Goal: Use online tool/utility: Utilize a website feature to perform a specific function

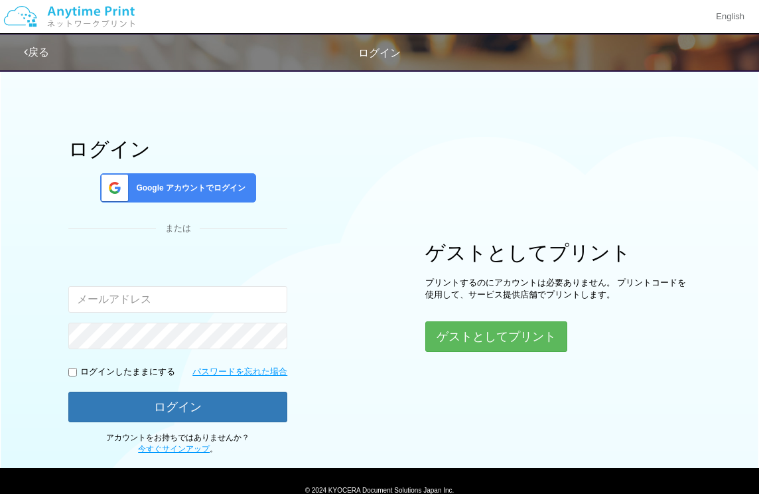
click at [197, 185] on span "Google アカウントでログイン" at bounding box center [188, 188] width 115 height 11
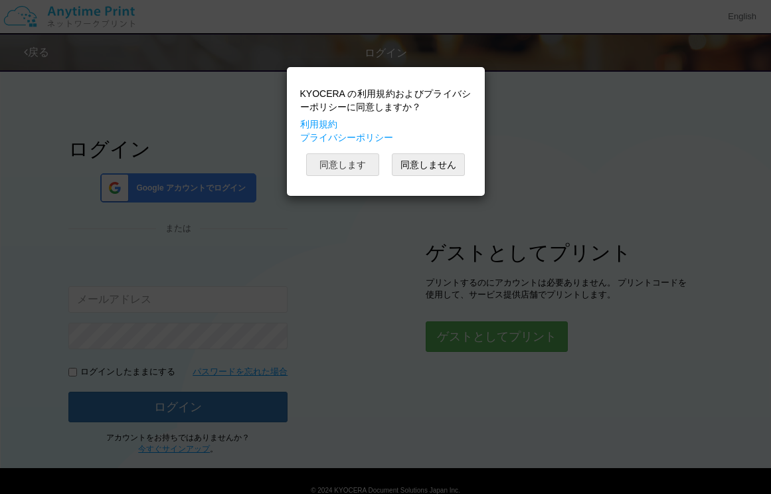
click at [361, 166] on button "同意します" at bounding box center [342, 164] width 73 height 23
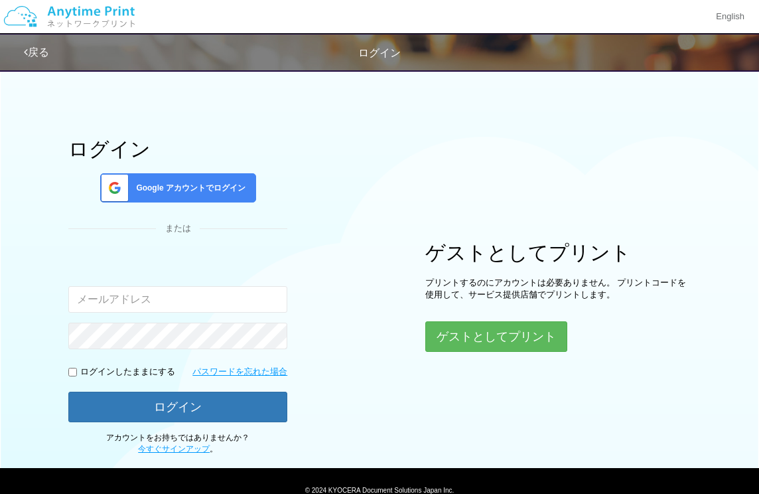
click at [36, 271] on div "ログイン Google アカウントでログイン または 入力されたメールアドレスまたはパスワードが正しくありません。 ログインしたままにする パスワードを忘れた…" at bounding box center [379, 258] width 759 height 392
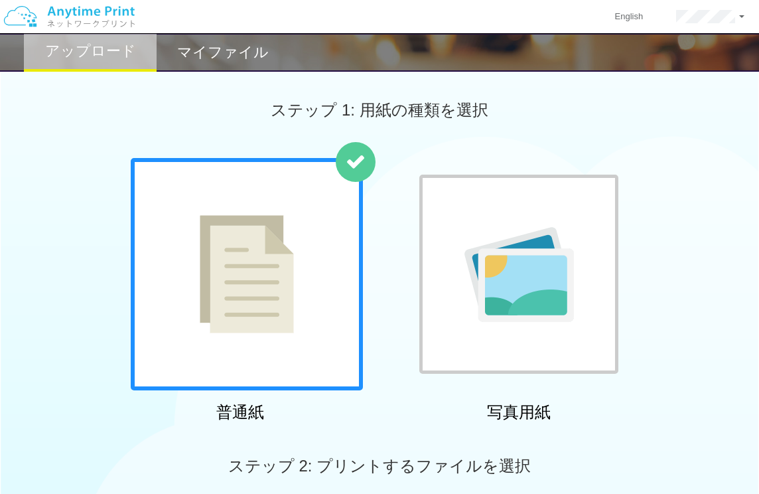
click at [279, 250] on img at bounding box center [247, 274] width 94 height 118
click at [215, 277] on img at bounding box center [247, 274] width 94 height 118
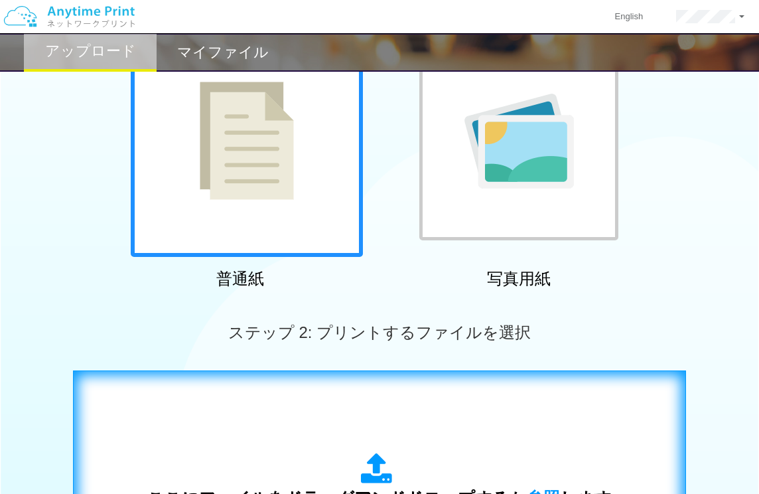
scroll to position [325, 0]
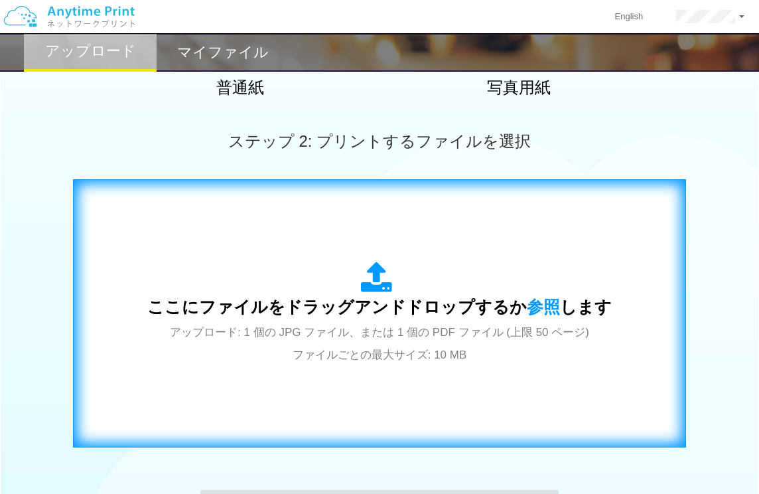
click at [376, 331] on div "ここにファイルをドラッグアンドドロップするか 参照 します アップロード: 1 個の JPG ファイル、または 1 個の PDF ファイル (上限 50 ペー…" at bounding box center [379, 314] width 465 height 104
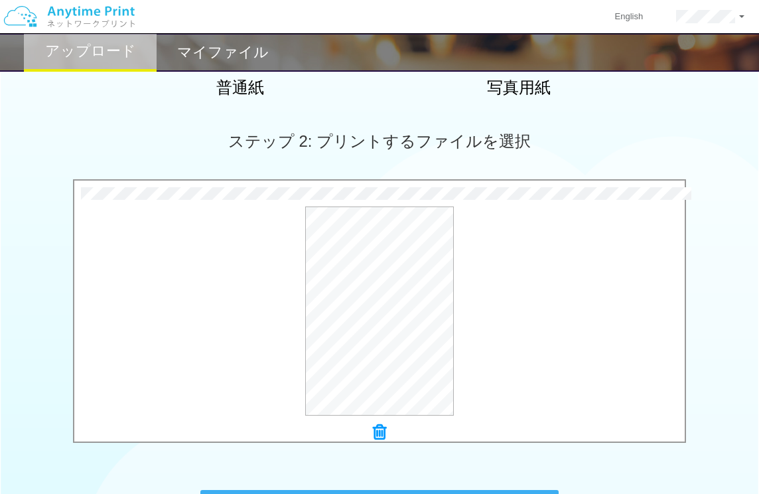
scroll to position [516, 0]
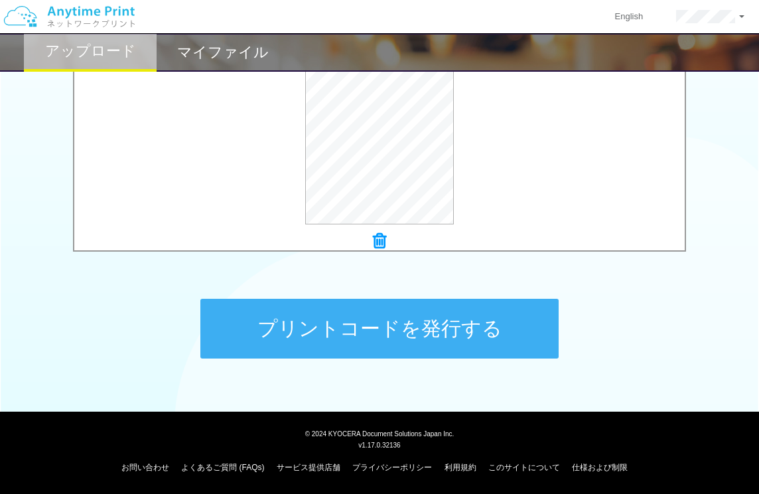
click at [382, 333] on button "プリントコードを発行する" at bounding box center [379, 329] width 358 height 60
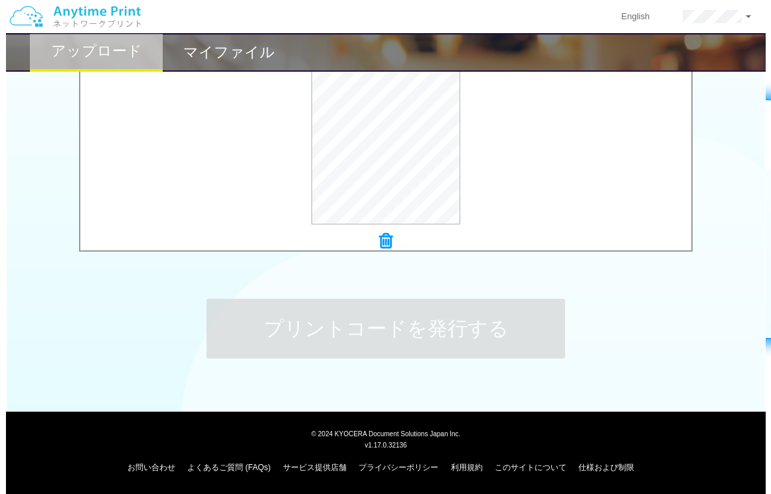
scroll to position [0, 0]
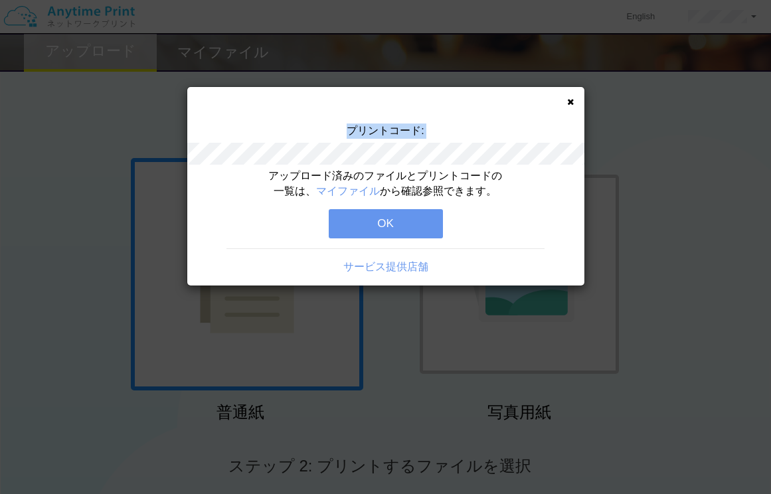
click at [441, 159] on div "プリントコード:" at bounding box center [385, 145] width 397 height 45
copy div "プリントコード:"
